Goal: Communication & Community: Participate in discussion

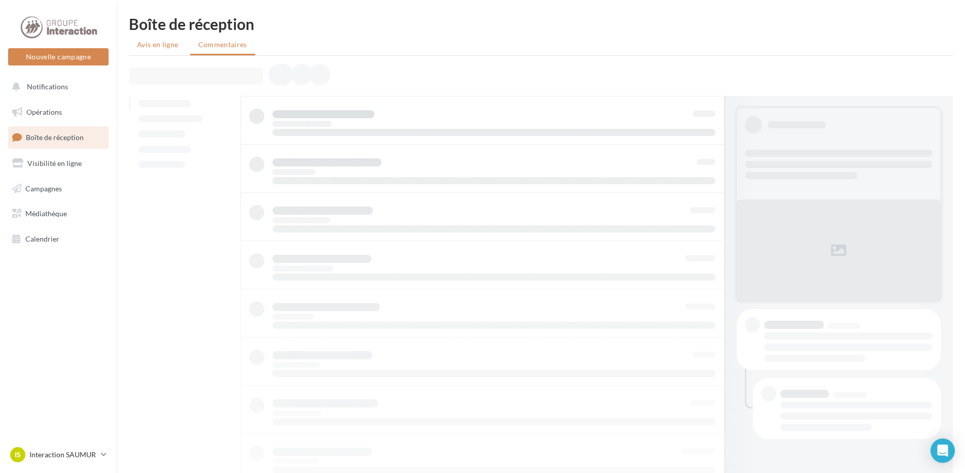
click at [163, 42] on span "Avis en ligne" at bounding box center [158, 45] width 42 height 10
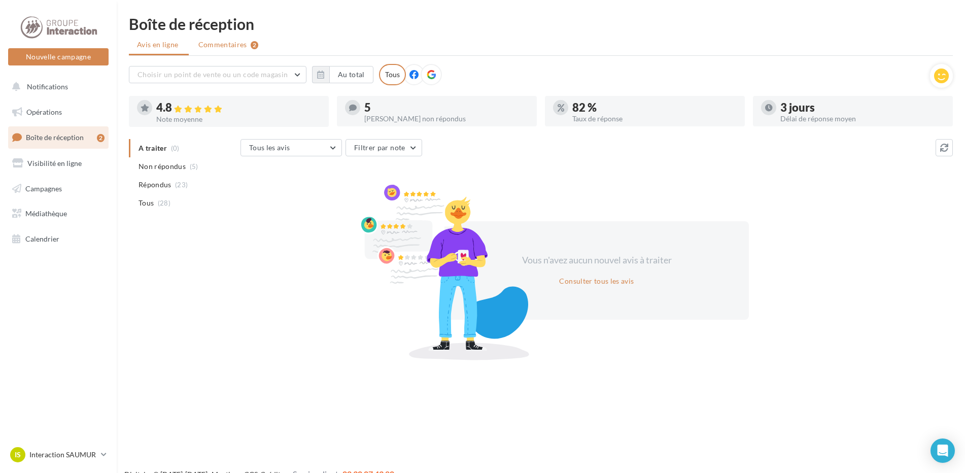
click at [223, 44] on span "Commentaires" at bounding box center [222, 45] width 49 height 10
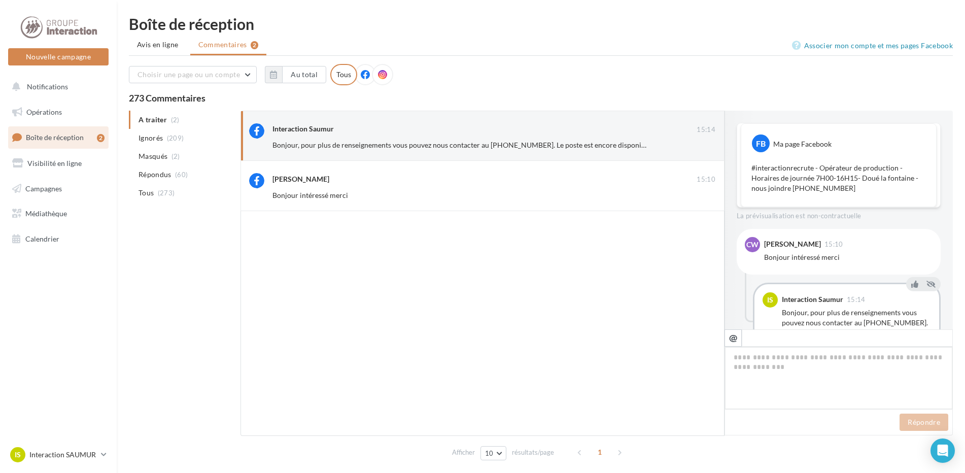
scroll to position [53, 0]
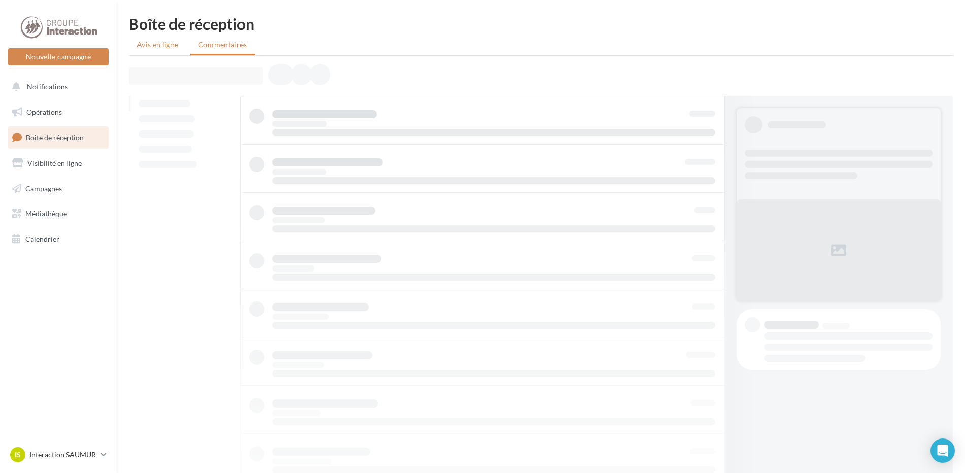
click at [160, 43] on span "Avis en ligne" at bounding box center [158, 45] width 42 height 10
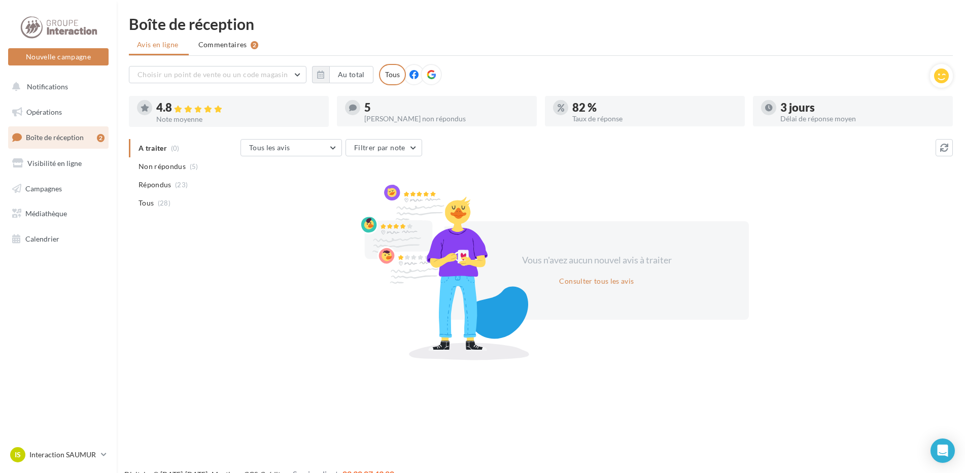
click at [260, 54] on ul "Avis en ligne Commentaires 2" at bounding box center [541, 46] width 824 height 20
click at [253, 49] on li "Commentaires 2" at bounding box center [228, 45] width 77 height 18
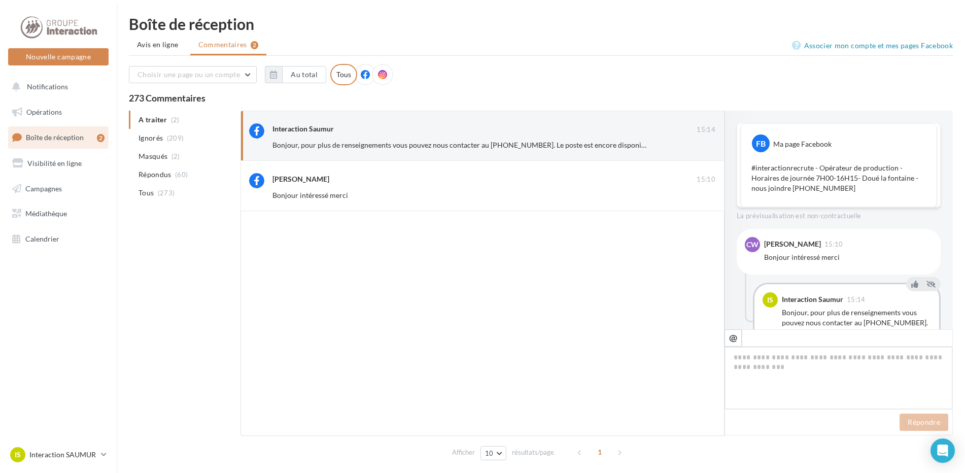
scroll to position [53, 0]
